Goal: Task Accomplishment & Management: Manage account settings

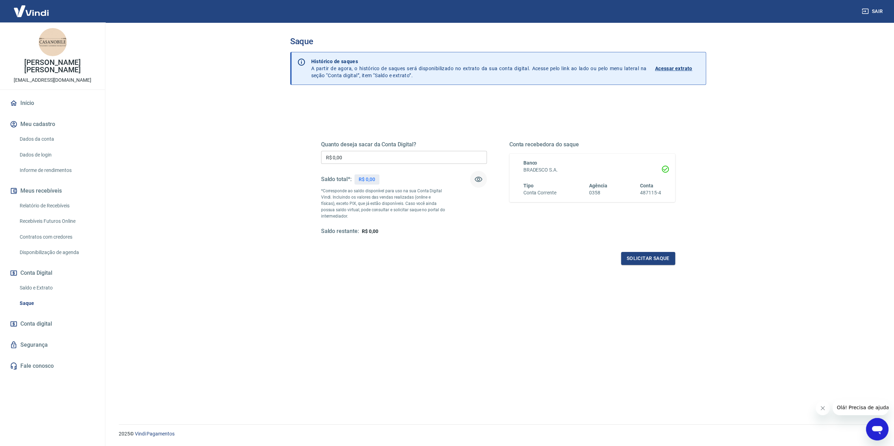
click at [477, 180] on icon "button" at bounding box center [479, 179] width 8 height 5
click at [477, 180] on icon "button" at bounding box center [478, 179] width 8 height 8
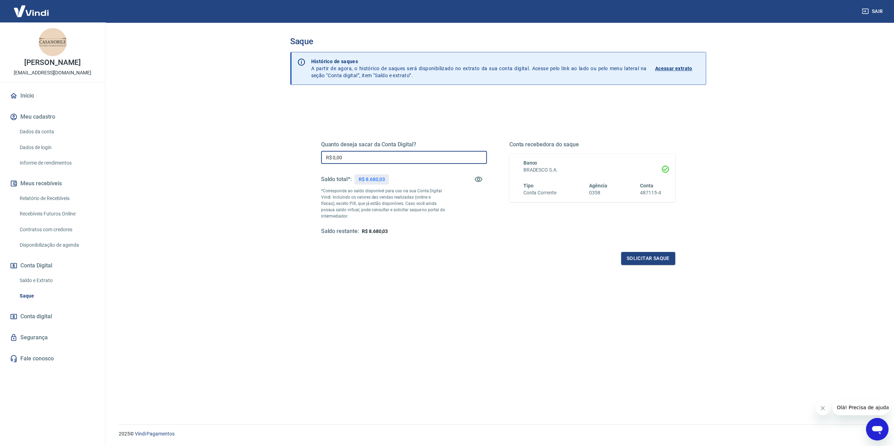
drag, startPoint x: 355, startPoint y: 154, endPoint x: 301, endPoint y: 149, distance: 54.0
click at [301, 149] on div "Quanto deseja sacar da Conta Digital? R$ 0,00 ​ Saldo total*: R$ 8.680,03 *Corr…" at bounding box center [498, 281] width 416 height 371
type input "R$ 8.680,00"
click at [633, 255] on button "Solicitar saque" at bounding box center [648, 258] width 54 height 13
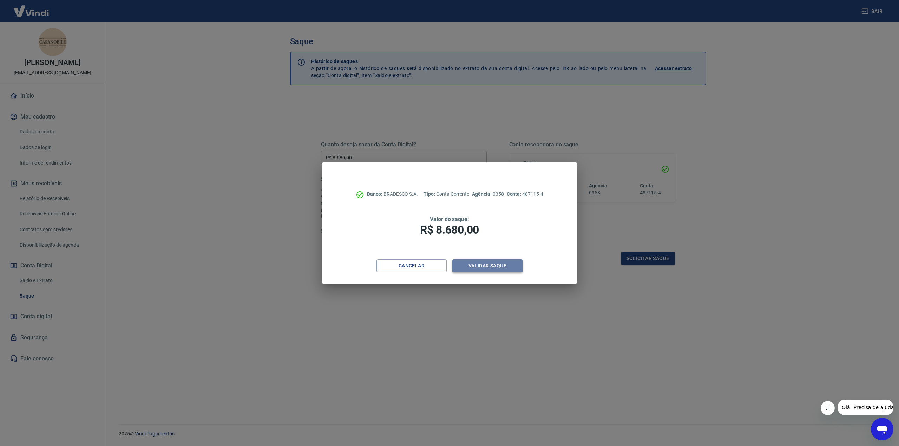
click at [495, 267] on button "Validar saque" at bounding box center [487, 266] width 70 height 13
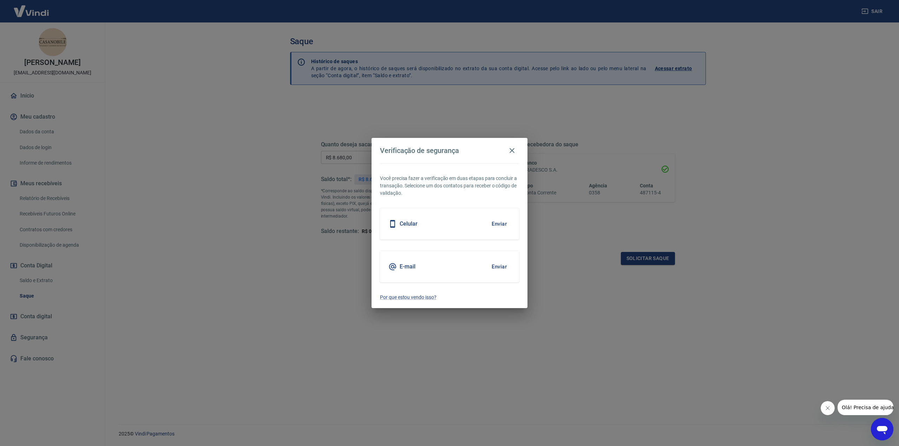
click at [482, 270] on div "E-mail Enviar" at bounding box center [449, 267] width 139 height 32
click at [495, 267] on button "Enviar" at bounding box center [499, 267] width 23 height 15
click at [403, 268] on h5 "E-mail" at bounding box center [408, 266] width 16 height 7
click at [496, 265] on button "Enviar" at bounding box center [499, 267] width 23 height 15
click at [515, 151] on icon "button" at bounding box center [512, 150] width 8 height 8
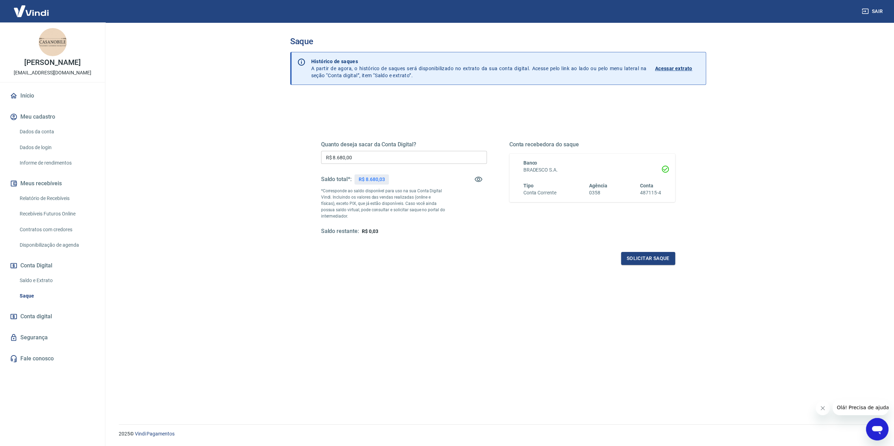
click at [543, 322] on div "Quanto deseja sacar da Conta Digital? R$ 8.680,00 ​ Saldo total*: R$ 8.680,03 *…" at bounding box center [498, 281] width 416 height 371
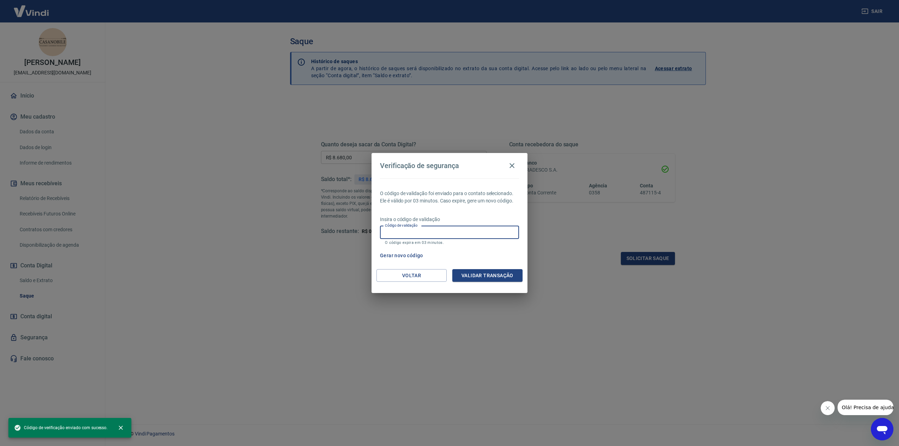
click at [409, 231] on div "Código de validação Código de validação O código expira em 03 minutos." at bounding box center [449, 235] width 139 height 19
paste input "650458"
type input "650458"
click at [483, 277] on button "Validar transação" at bounding box center [487, 275] width 70 height 13
